Goal: Book appointment/travel/reservation

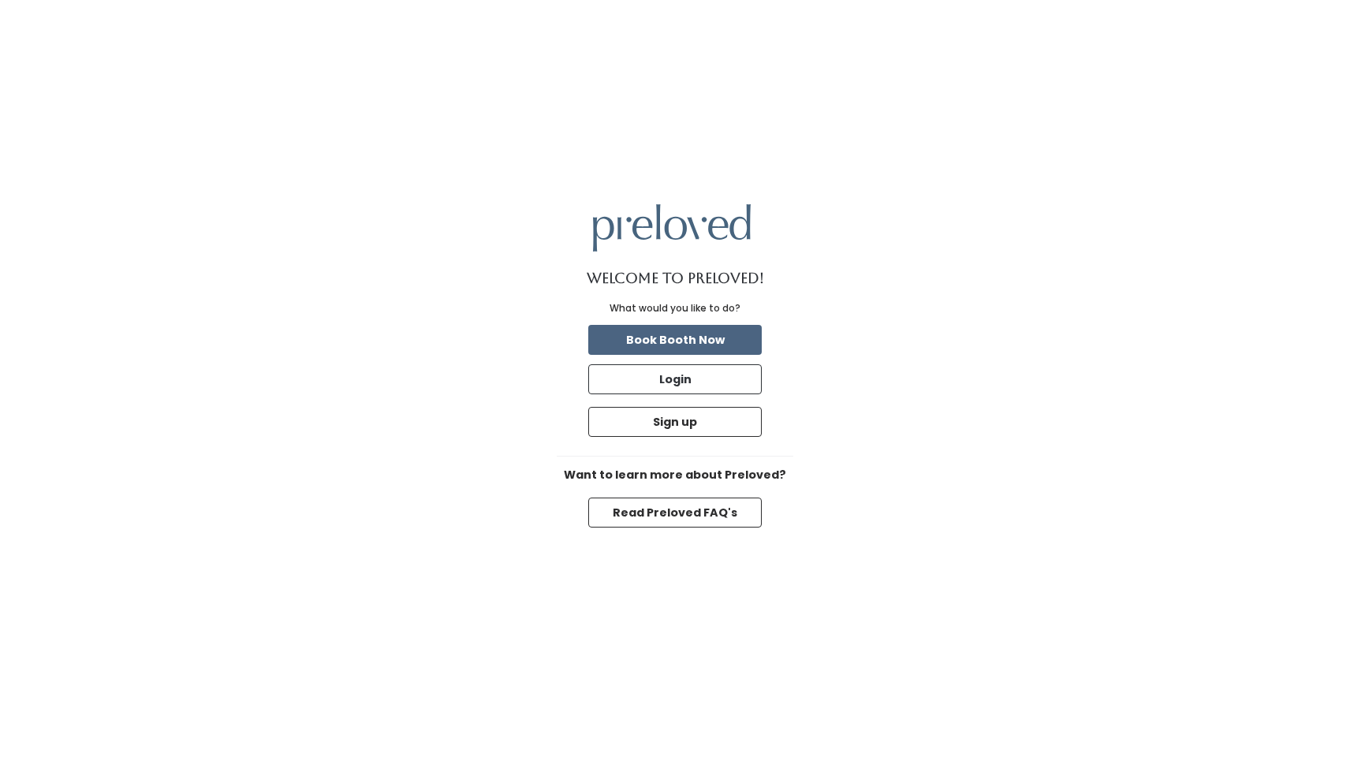
click at [715, 341] on button "Book Booth Now" at bounding box center [675, 340] width 174 height 30
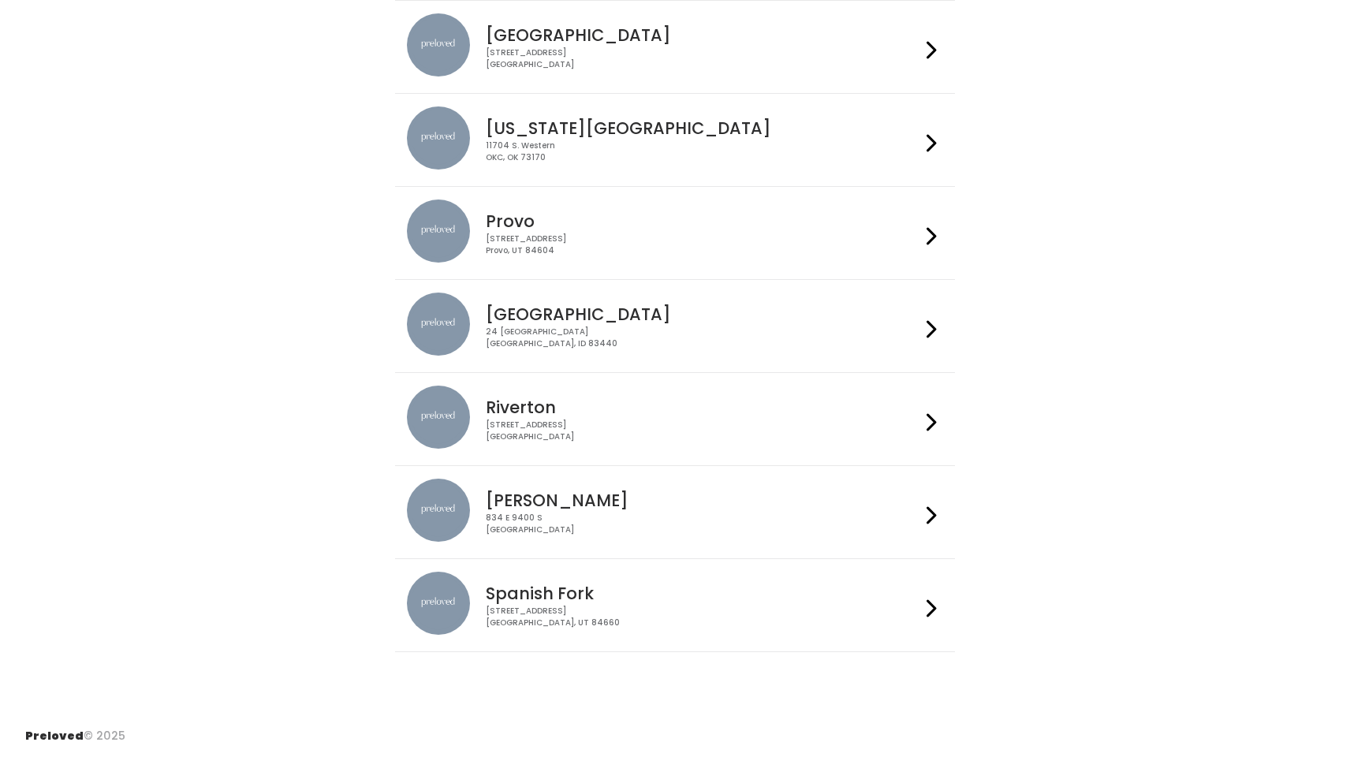
scroll to position [344, 0]
click at [930, 233] on icon at bounding box center [932, 237] width 10 height 23
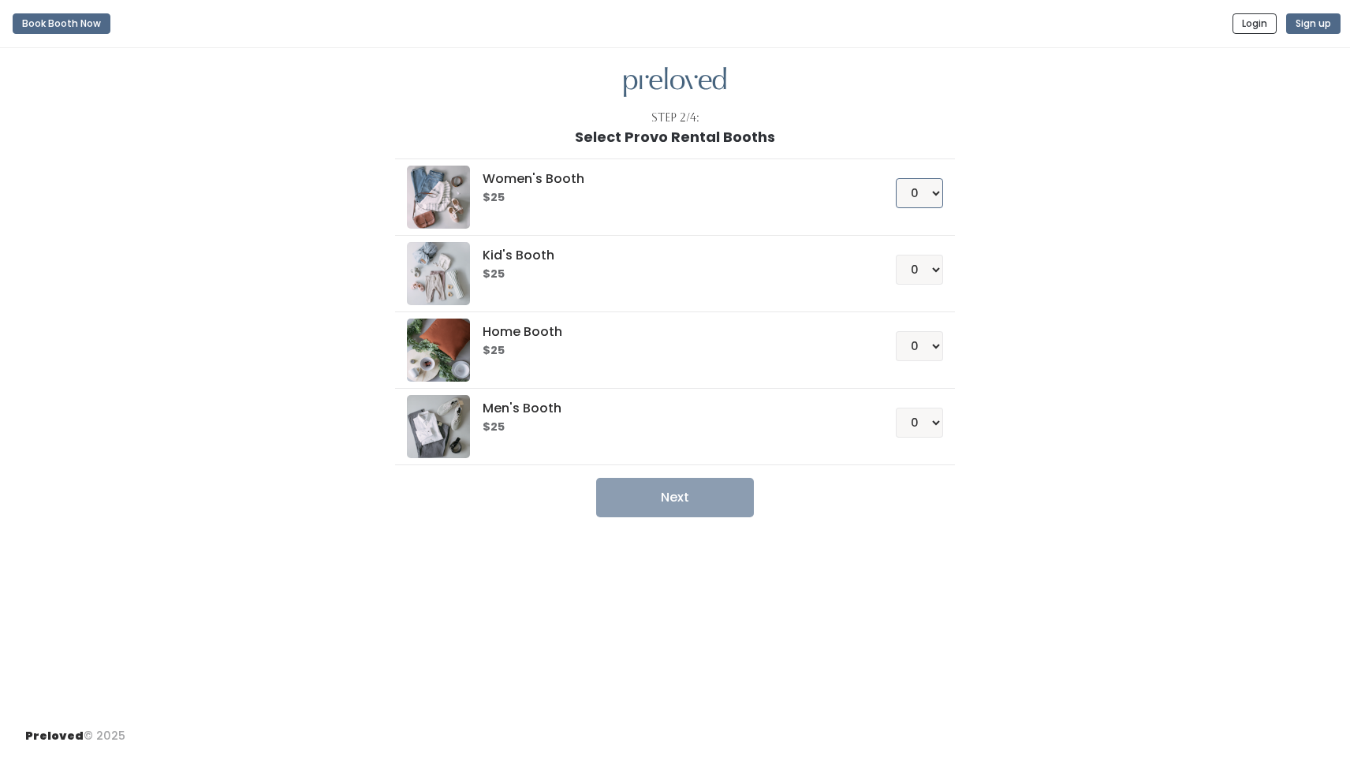
select select "1"
click at [711, 500] on button "Next" at bounding box center [675, 497] width 158 height 39
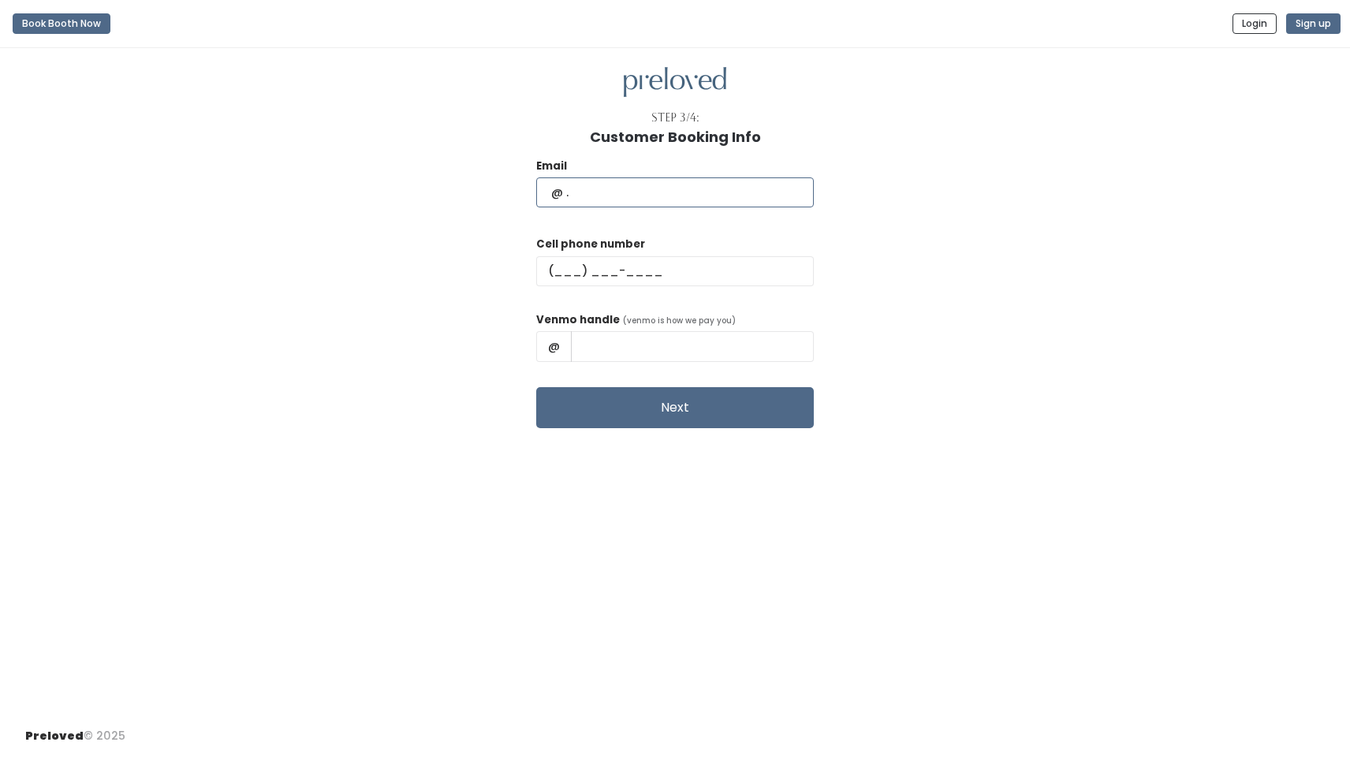
type input "[PERSON_NAME][EMAIL_ADDRESS][DOMAIN_NAME]"
type input "[PHONE_NUMBER]"
click at [599, 338] on input "text" at bounding box center [692, 346] width 243 height 30
type input "h"
type input "[PERSON_NAME]-3"
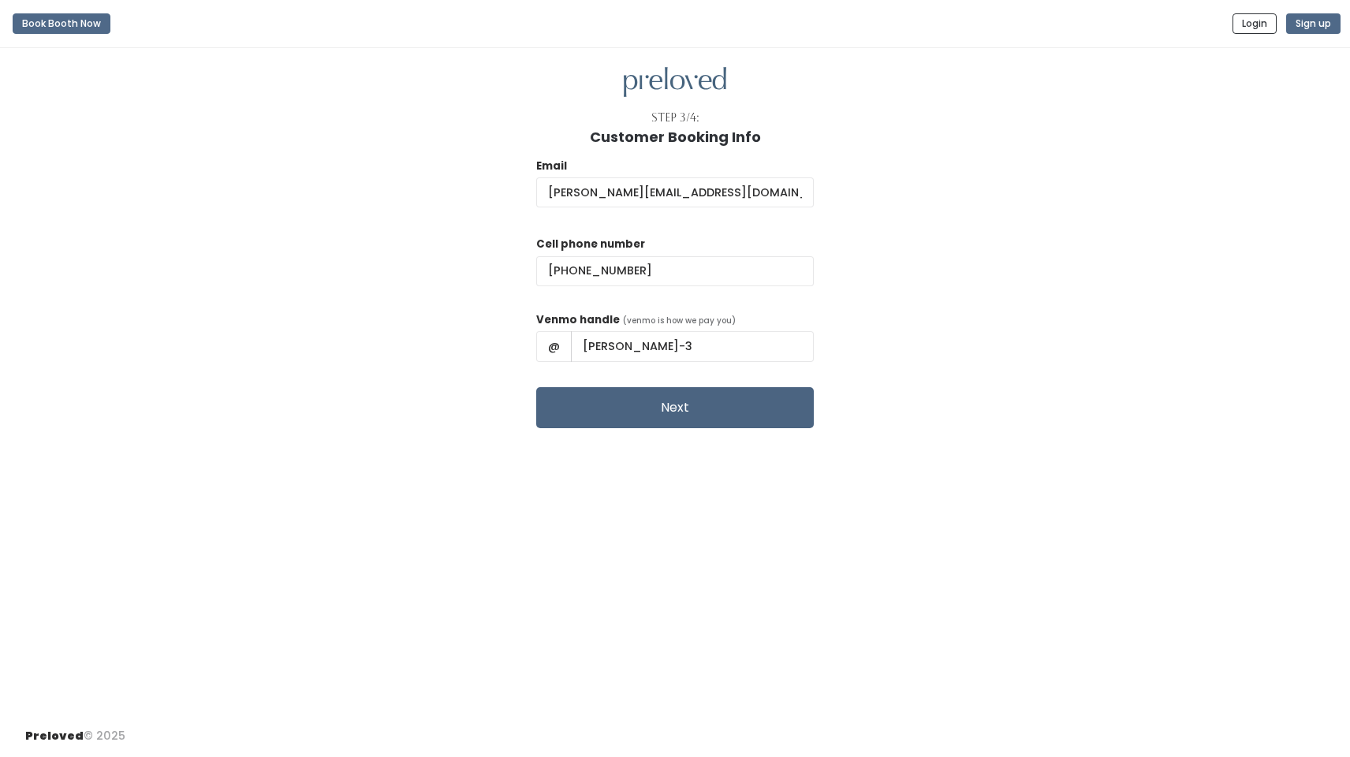
click at [659, 411] on button "Next" at bounding box center [675, 407] width 278 height 41
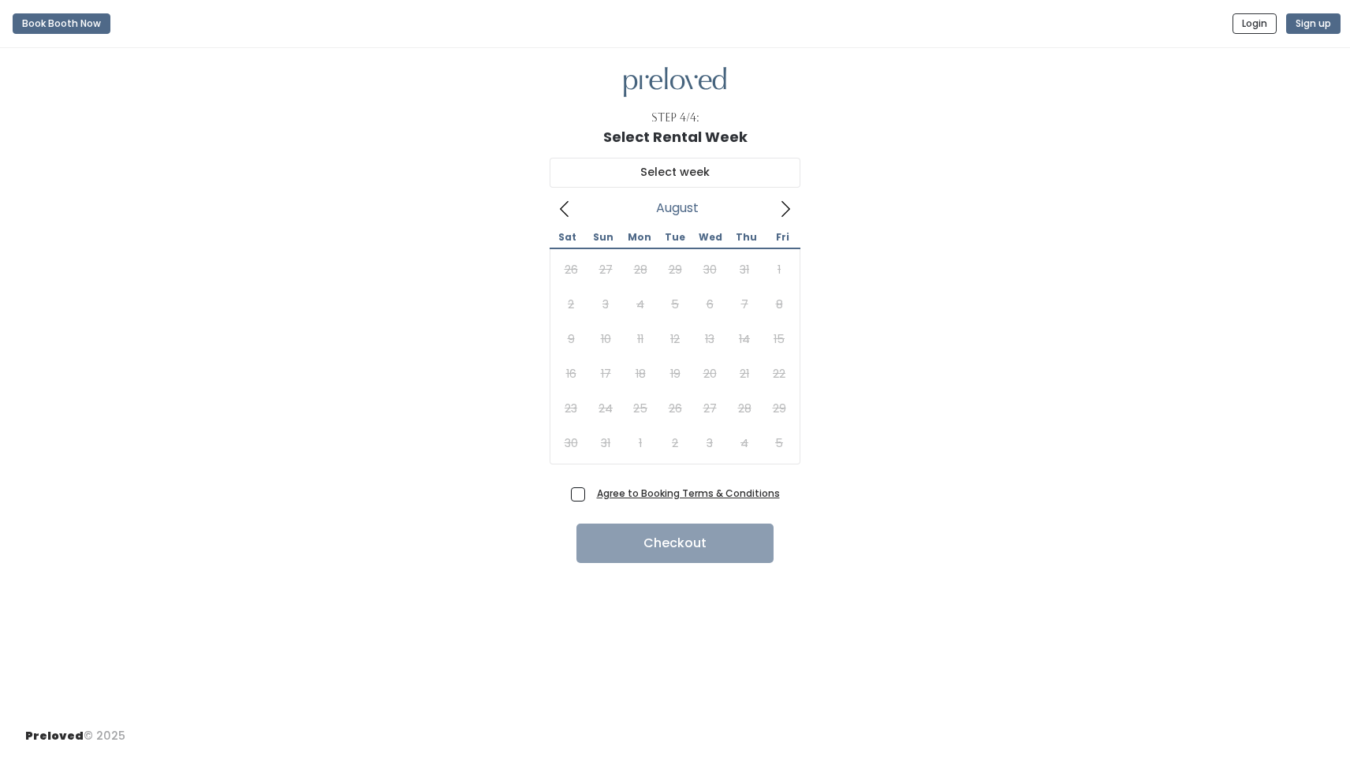
click at [784, 207] on icon at bounding box center [785, 208] width 17 height 17
type input "September 13 to September 19"
